Goal: Information Seeking & Learning: Learn about a topic

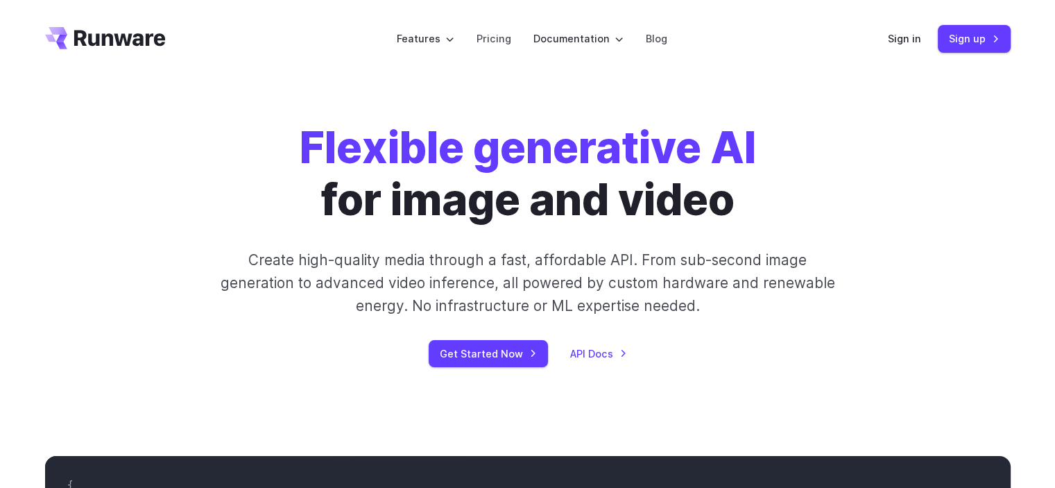
click at [891, 224] on div "Flexible generative AI for image and video Create high-quality media through a …" at bounding box center [528, 244] width 773 height 245
click at [503, 39] on link "Pricing" at bounding box center [494, 39] width 35 height 16
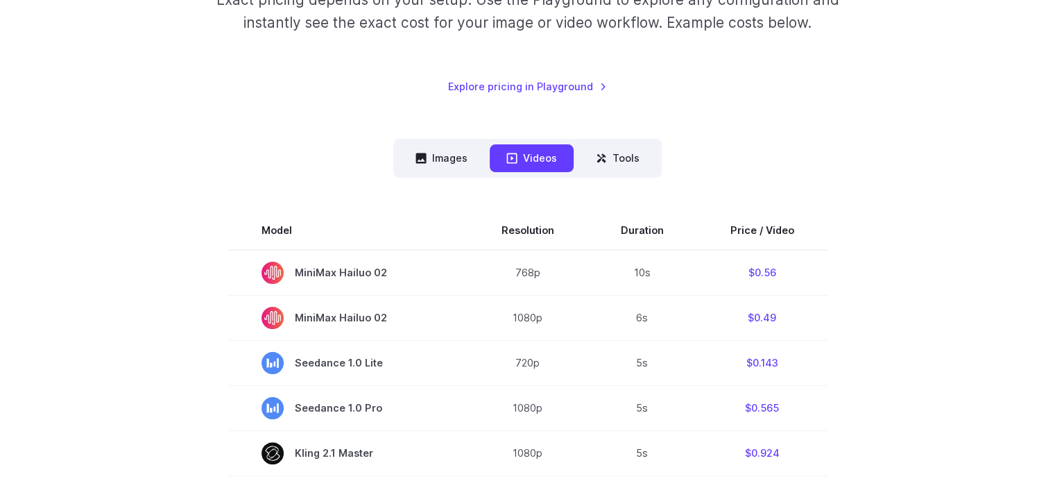
scroll to position [258, 0]
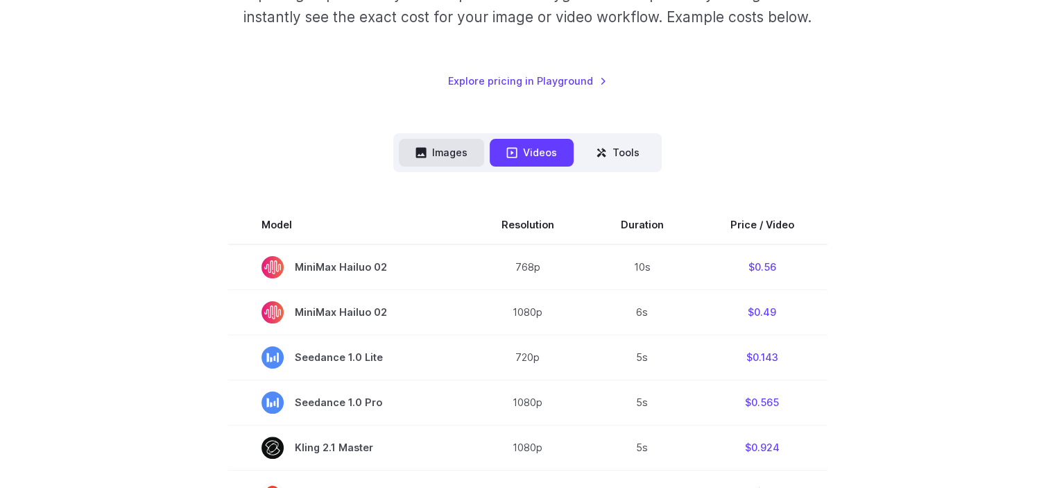
click at [430, 151] on button "Images" at bounding box center [441, 152] width 85 height 27
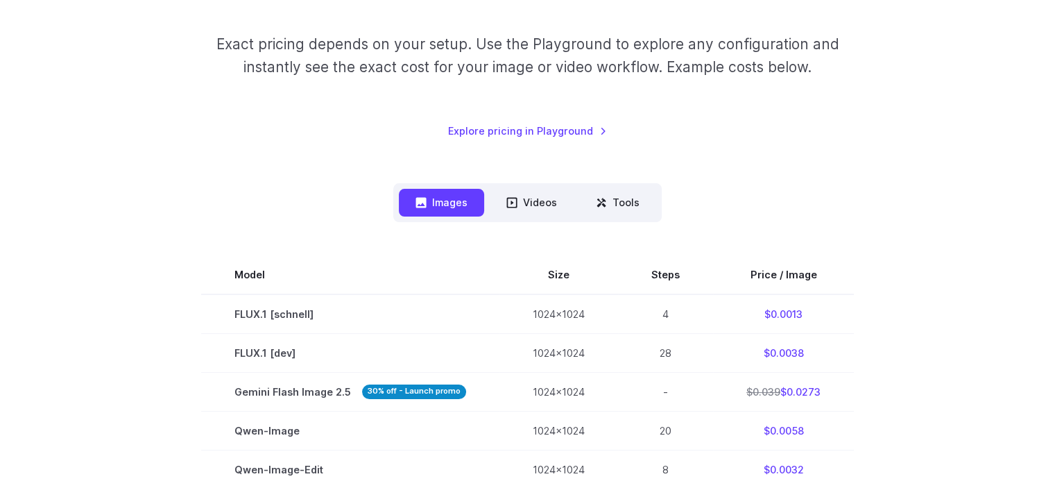
scroll to position [208, 0]
click at [534, 194] on button "Videos" at bounding box center [532, 202] width 84 height 27
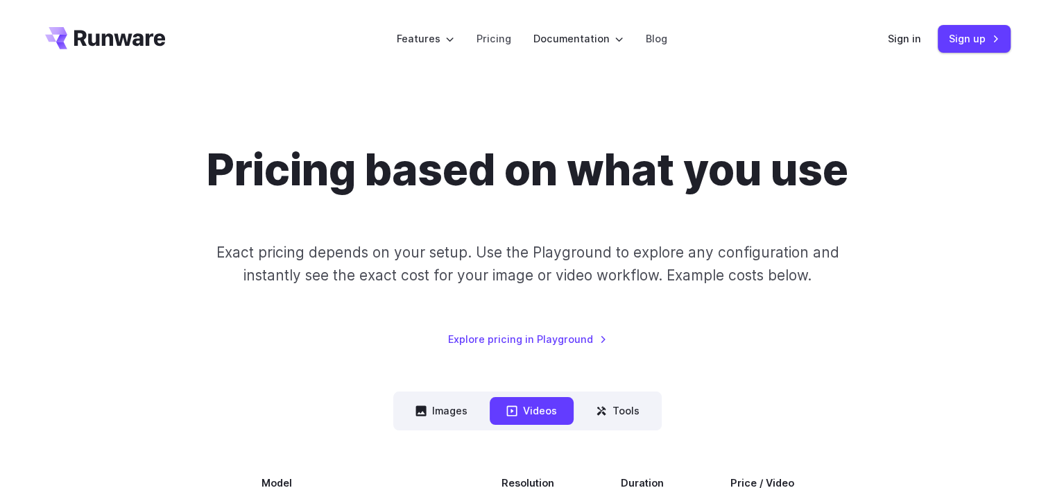
scroll to position [171, 0]
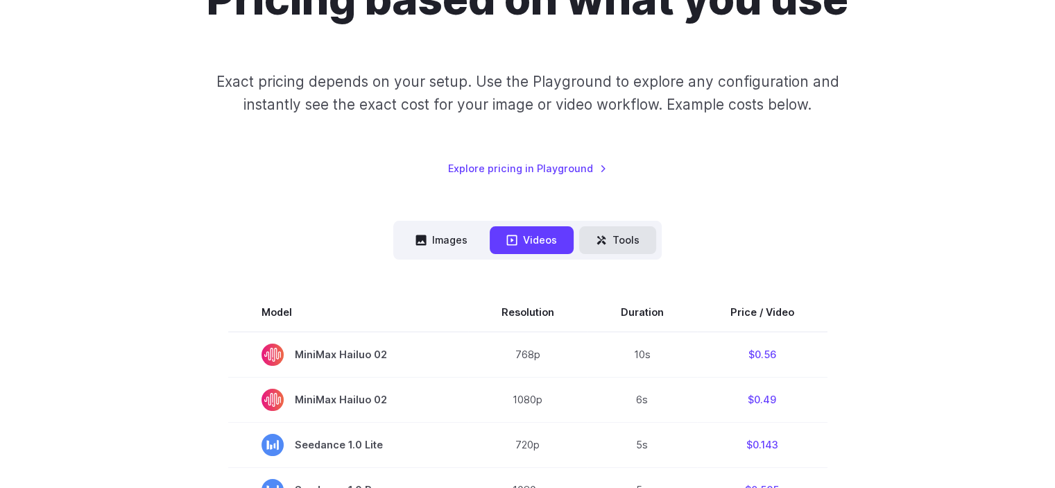
click at [630, 234] on button "Tools" at bounding box center [617, 239] width 77 height 27
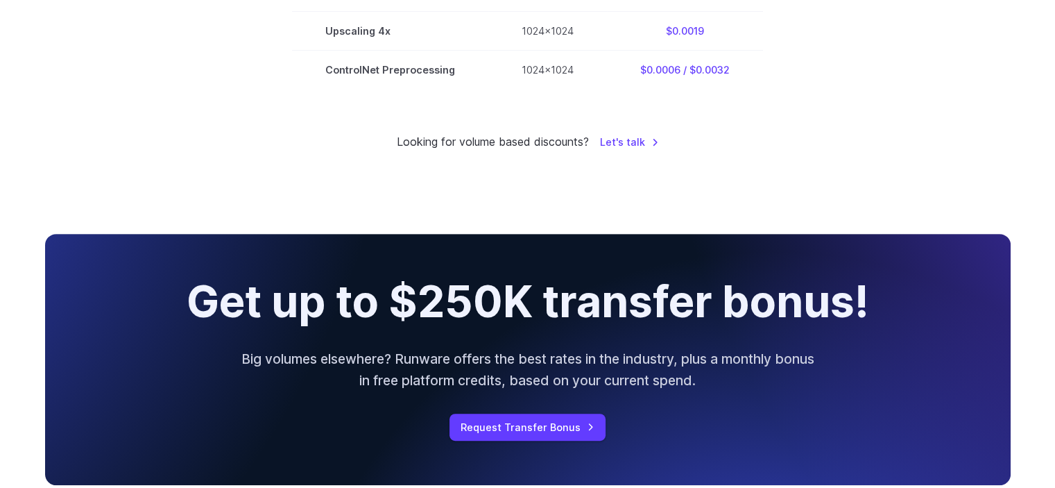
scroll to position [574, 0]
